Goal: Navigation & Orientation: Find specific page/section

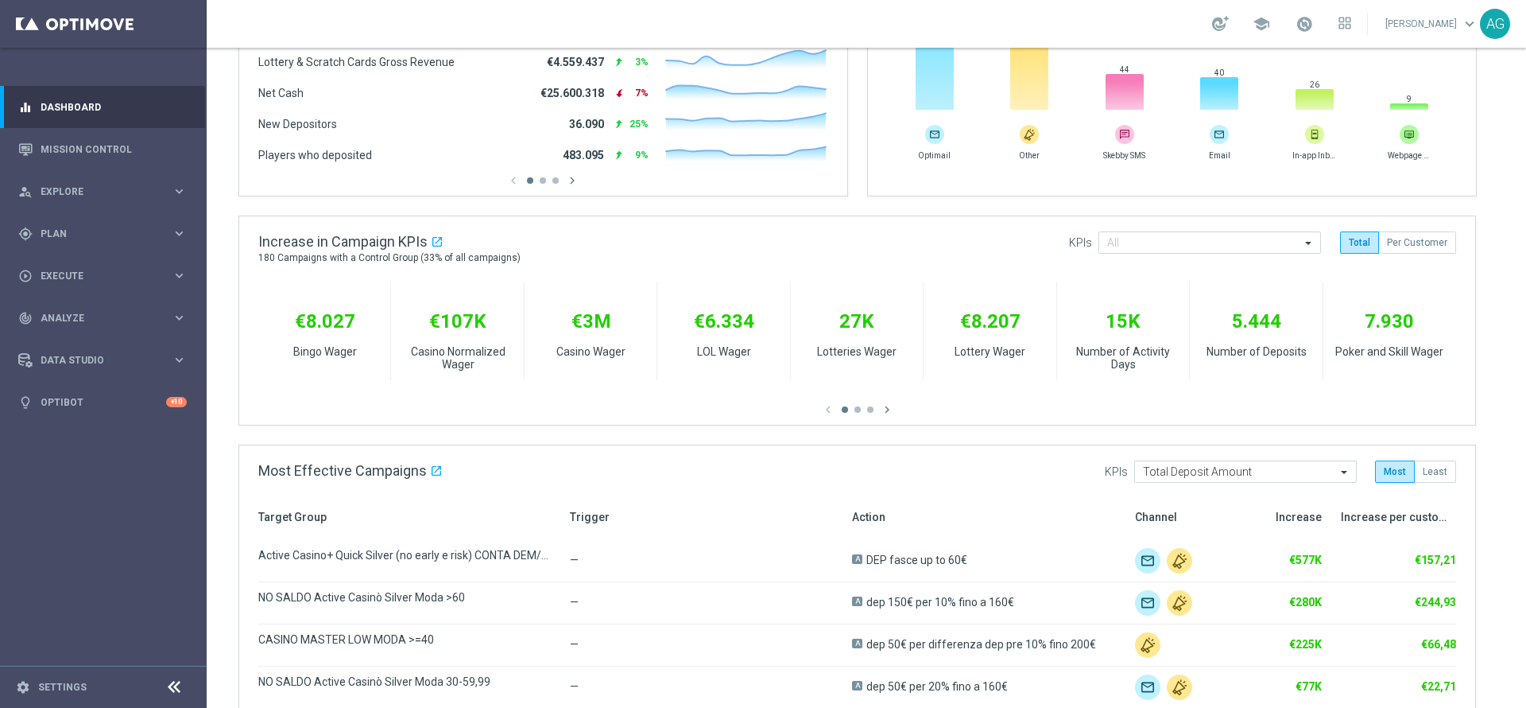
scroll to position [61, 0]
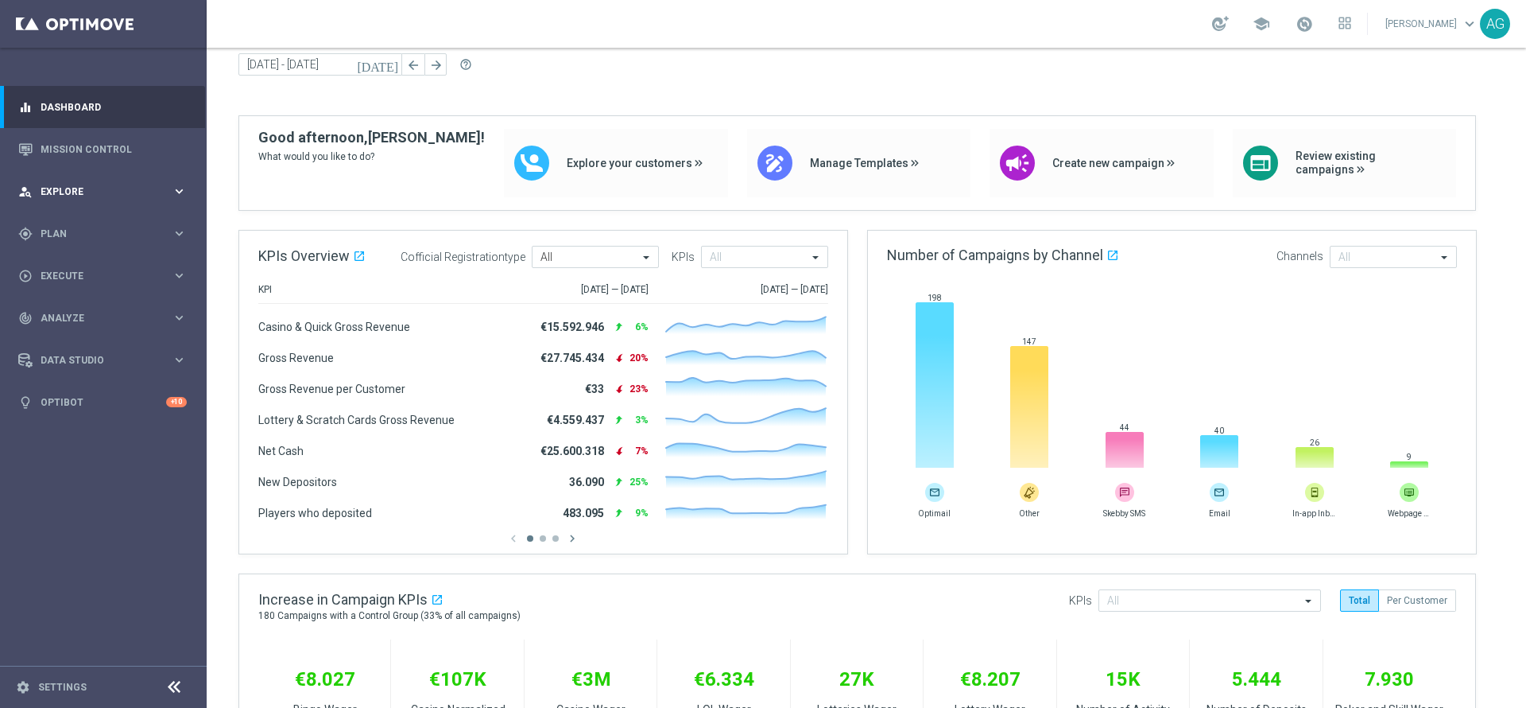
click at [54, 173] on div "person_search Explore keyboard_arrow_right" at bounding box center [102, 191] width 205 height 42
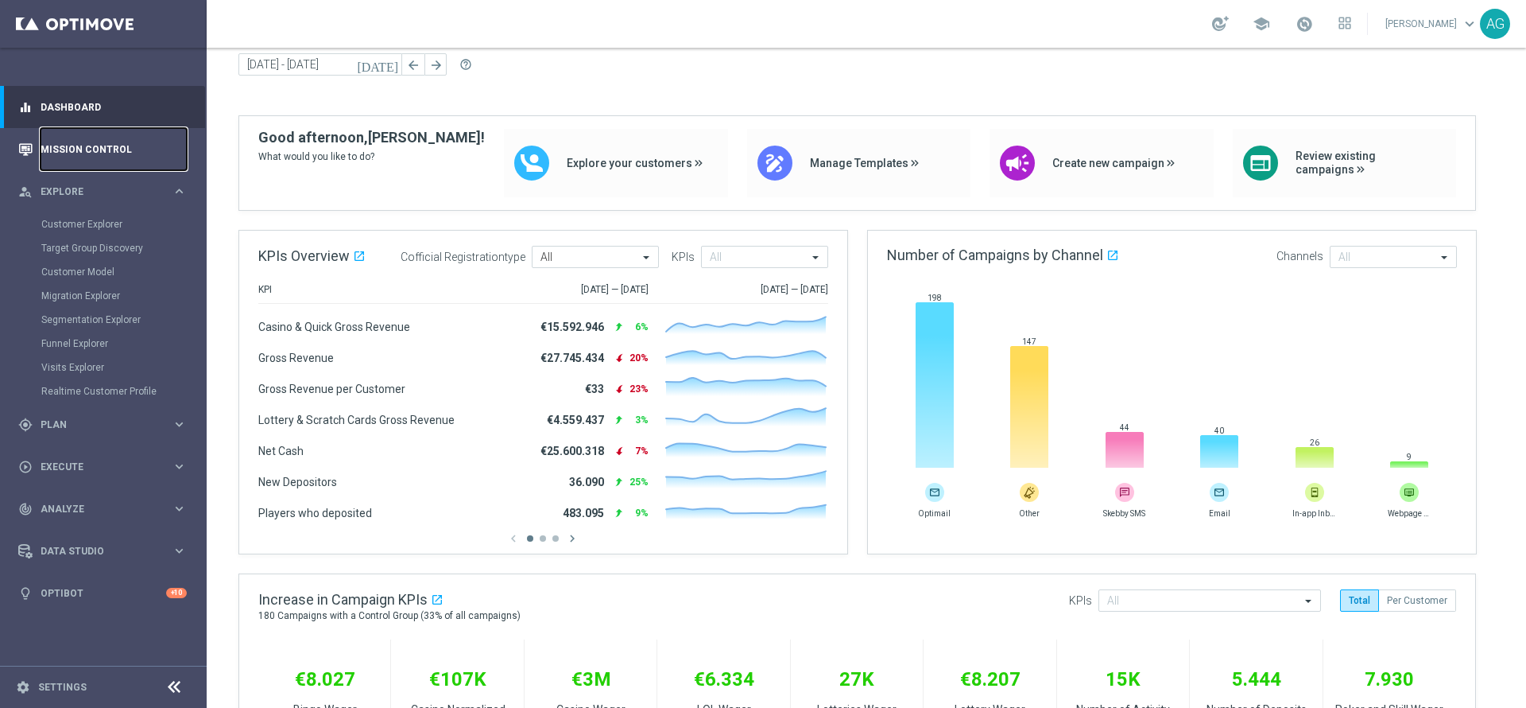
click at [53, 162] on link "Mission Control" at bounding box center [114, 149] width 146 height 42
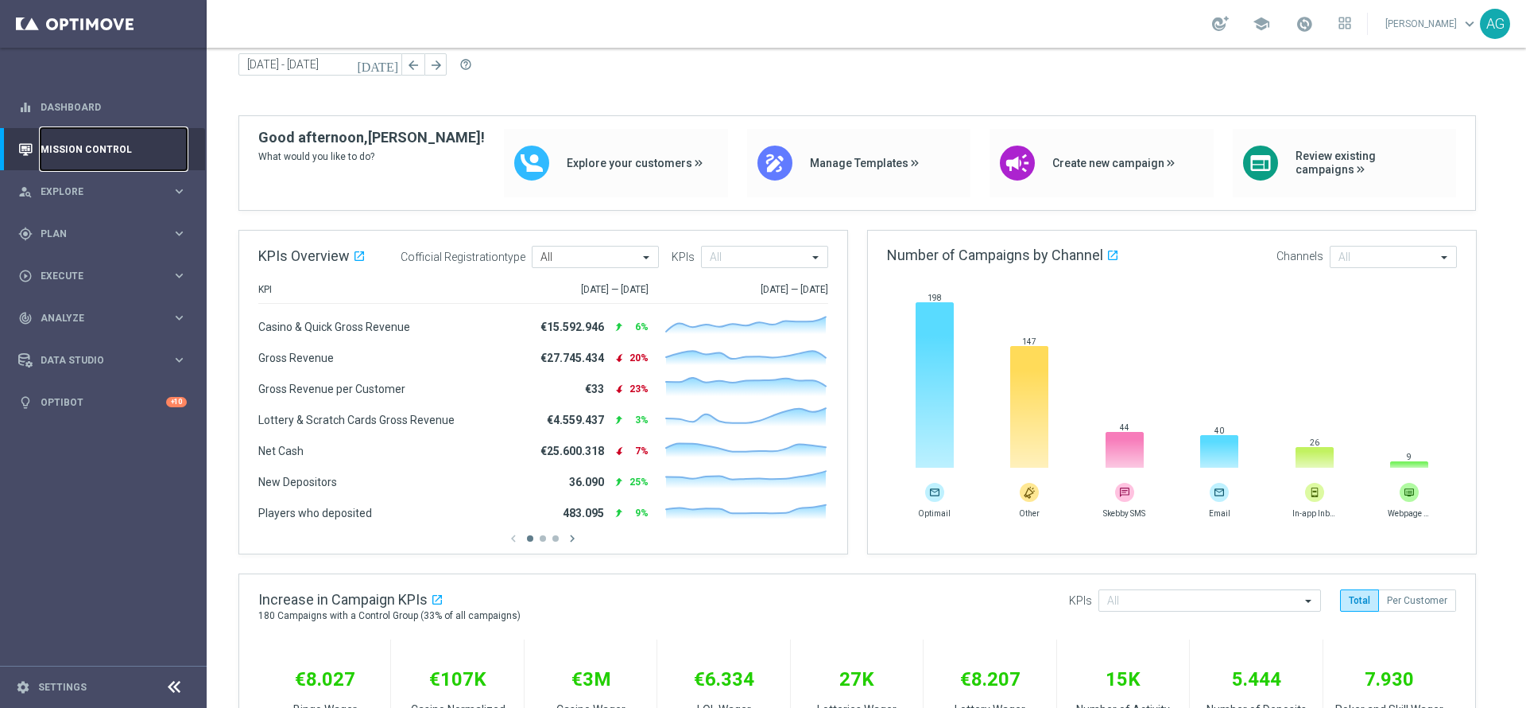
scroll to position [0, 0]
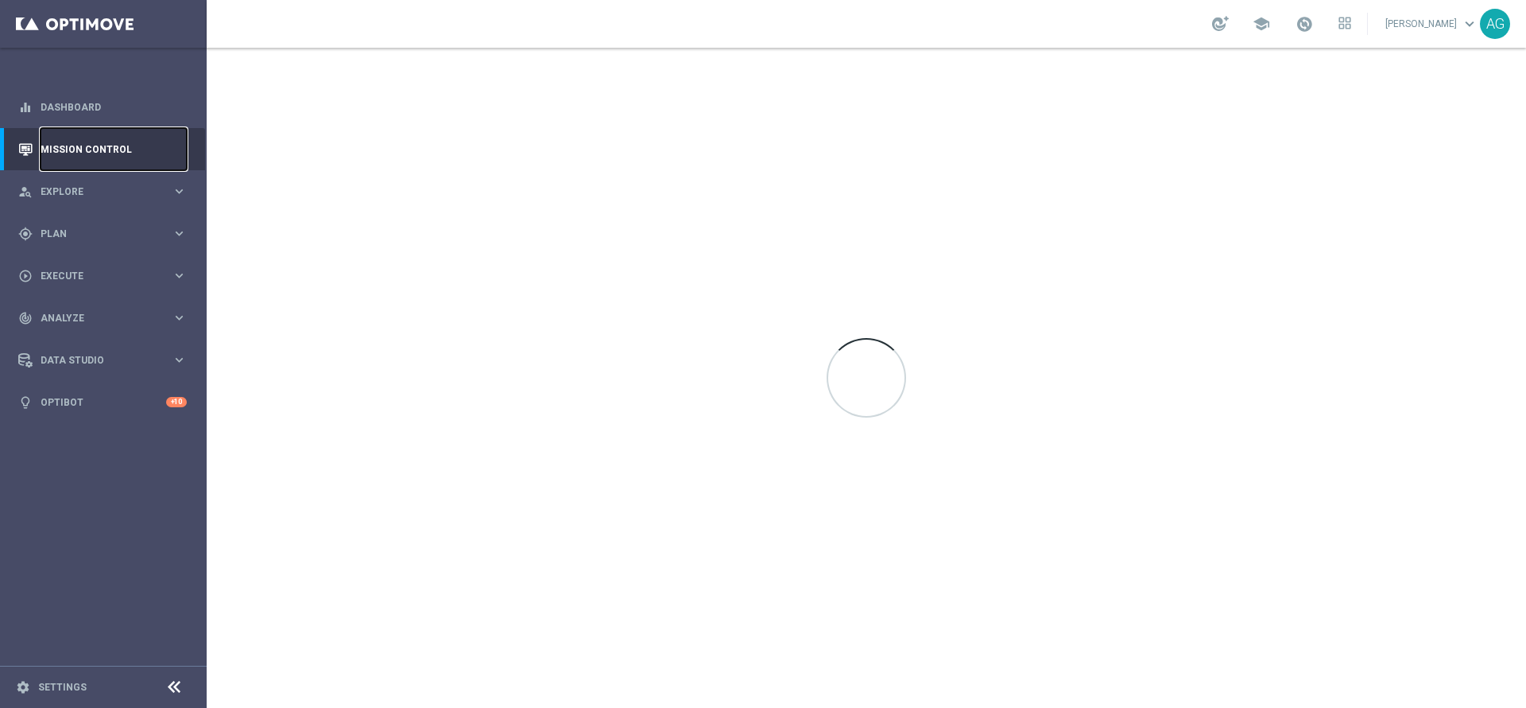
click at [60, 148] on link "Mission Control" at bounding box center [114, 149] width 146 height 42
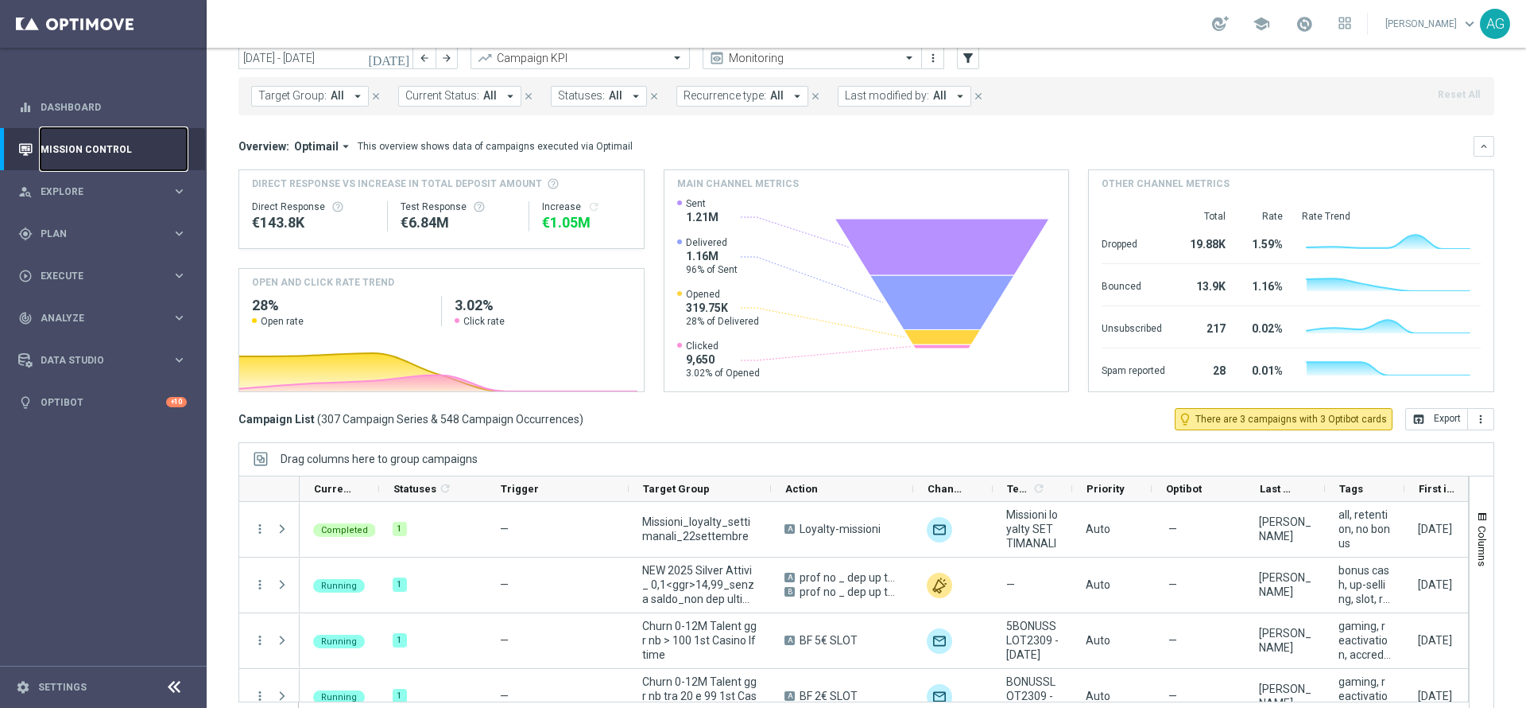
scroll to position [87, 0]
